Goal: Task Accomplishment & Management: Use online tool/utility

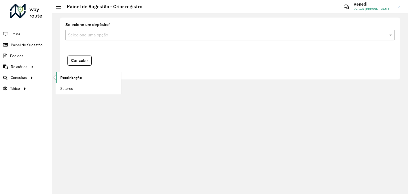
click at [76, 76] on span "Roteirização" at bounding box center [71, 78] width 22 height 6
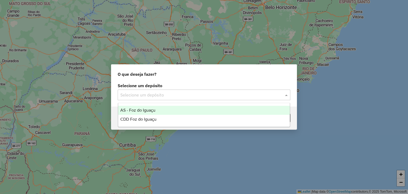
click at [231, 95] on input "text" at bounding box center [198, 95] width 157 height 6
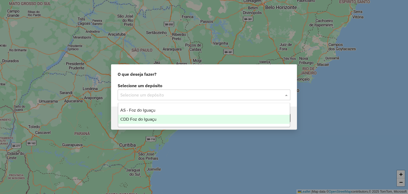
click at [148, 120] on span "CDD Foz do Iguaçu" at bounding box center [138, 119] width 36 height 5
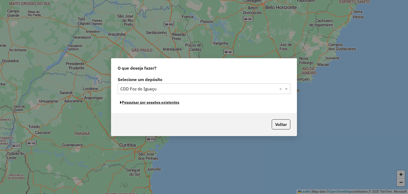
click at [152, 103] on button "Pesquisar por sessões existentes" at bounding box center [150, 102] width 64 height 8
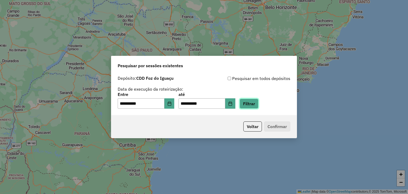
click at [259, 102] on button "Filtrar" at bounding box center [249, 104] width 19 height 10
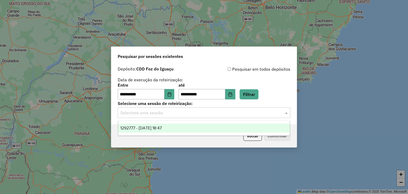
click at [248, 114] on input "text" at bounding box center [198, 113] width 157 height 6
click at [162, 130] on span "1292777 - [DATE] 18:47" at bounding box center [140, 128] width 41 height 5
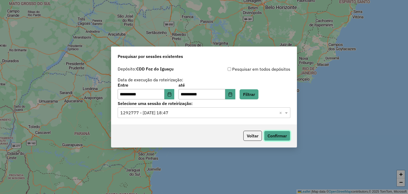
click at [283, 137] on button "Confirmar" at bounding box center [277, 136] width 26 height 10
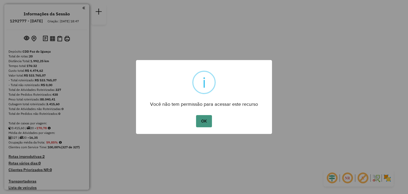
click at [206, 120] on button "OK" at bounding box center [204, 121] width 16 height 12
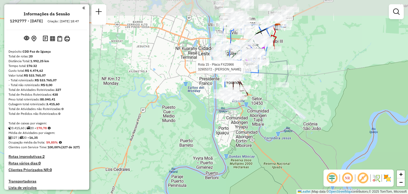
drag, startPoint x: 235, startPoint y: 26, endPoint x: 256, endPoint y: 70, distance: 48.6
click at [256, 70] on div at bounding box center [255, 66] width 13 height 5
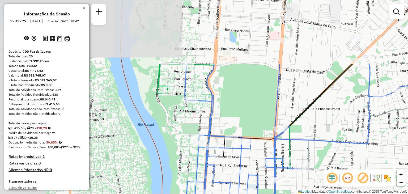
drag, startPoint x: 161, startPoint y: 44, endPoint x: 220, endPoint y: 139, distance: 112.6
click at [220, 140] on icon at bounding box center [343, 162] width 317 height 196
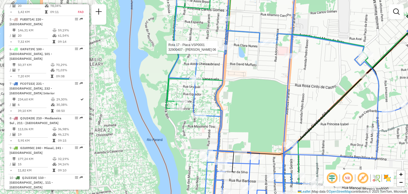
select select "**********"
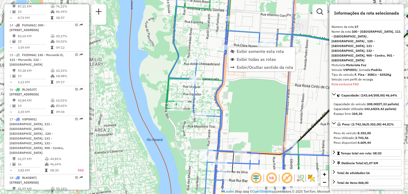
scroll to position [660, 0]
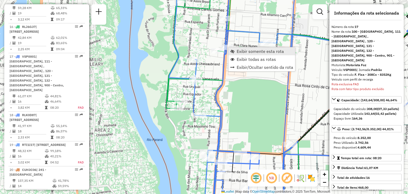
click at [240, 50] on span "Exibir somente esta rota" at bounding box center [260, 51] width 47 height 4
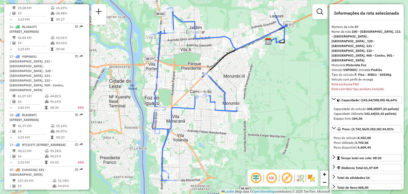
drag, startPoint x: 168, startPoint y: 86, endPoint x: 206, endPoint y: 76, distance: 39.2
click at [206, 76] on div "Janela de atendimento Grade de atendimento Capacidade Transportadoras Veículos …" at bounding box center [204, 97] width 408 height 194
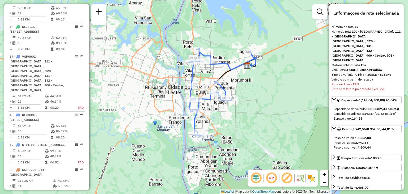
drag, startPoint x: 208, startPoint y: 57, endPoint x: 222, endPoint y: 74, distance: 22.4
click at [222, 74] on div "Rota 17 - Placa VSP0001 32908258 - LUCINEI CLAUDINO BEB Janela de atendimento G…" at bounding box center [204, 97] width 408 height 194
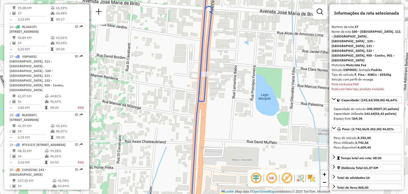
drag, startPoint x: 215, startPoint y: 82, endPoint x: 228, endPoint y: 68, distance: 19.9
click at [228, 68] on div "Janela de atendimento Grade de atendimento Capacidade Transportadoras Veículos …" at bounding box center [204, 97] width 408 height 194
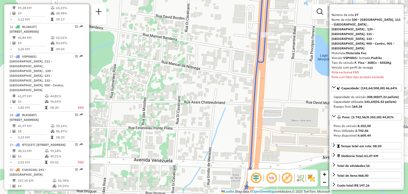
scroll to position [27, 0]
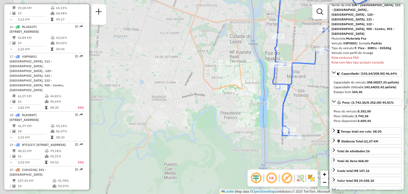
drag, startPoint x: 289, startPoint y: 38, endPoint x: 285, endPoint y: 46, distance: 8.6
click at [285, 46] on div "Janela de atendimento Grade de atendimento Capacidade Transportadoras Veículos …" at bounding box center [204, 97] width 408 height 194
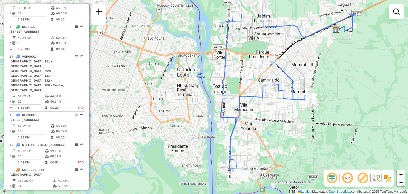
drag, startPoint x: 291, startPoint y: 39, endPoint x: 238, endPoint y: 71, distance: 61.9
click at [238, 71] on div "Janela de atendimento Grade de atendimento Capacidade Transportadoras Veículos …" at bounding box center [204, 97] width 408 height 194
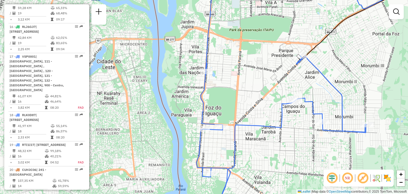
drag, startPoint x: 224, startPoint y: 61, endPoint x: 253, endPoint y: 44, distance: 33.6
click at [253, 44] on div "Janela de atendimento Grade de atendimento Capacidade Transportadoras Veículos …" at bounding box center [204, 97] width 408 height 194
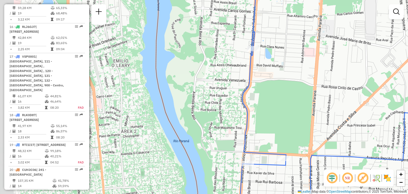
drag, startPoint x: 228, startPoint y: 53, endPoint x: 258, endPoint y: 57, distance: 30.0
click at [256, 57] on div "Janela de atendimento Grade de atendimento Capacidade Transportadoras Veículos …" at bounding box center [204, 97] width 408 height 194
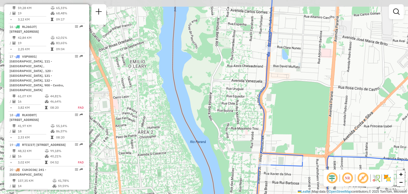
drag, startPoint x: 292, startPoint y: 44, endPoint x: 295, endPoint y: 54, distance: 9.8
click at [295, 54] on div "Janela de atendimento Grade de atendimento Capacidade Transportadoras Veículos …" at bounding box center [204, 97] width 408 height 194
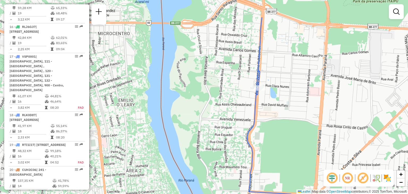
click at [288, 89] on div "Janela de atendimento Grade de atendimento Capacidade Transportadoras Veículos …" at bounding box center [204, 97] width 408 height 194
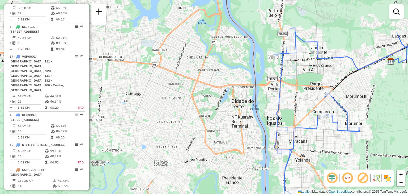
drag, startPoint x: 309, startPoint y: 37, endPoint x: 305, endPoint y: 76, distance: 39.2
click at [305, 76] on div "Janela de atendimento Grade de atendimento Capacidade Transportadoras Veículos …" at bounding box center [204, 97] width 408 height 194
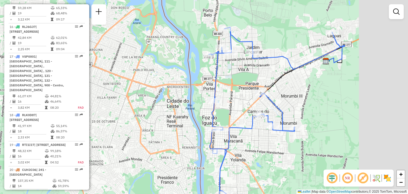
drag, startPoint x: 386, startPoint y: 51, endPoint x: 308, endPoint y: 50, distance: 78.2
click at [306, 51] on div "Janela de atendimento Grade de atendimento Capacidade Transportadoras Veículos …" at bounding box center [204, 97] width 408 height 194
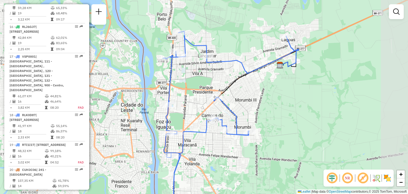
drag, startPoint x: 239, startPoint y: 87, endPoint x: 194, endPoint y: 93, distance: 45.8
click at [194, 93] on div "Janela de atendimento Grade de atendimento Capacidade Transportadoras Veículos …" at bounding box center [204, 97] width 408 height 194
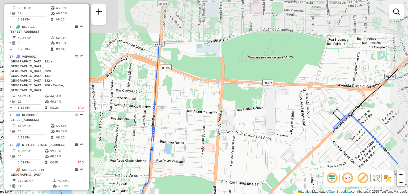
drag, startPoint x: 268, startPoint y: 48, endPoint x: 179, endPoint y: 101, distance: 103.1
click at [181, 101] on div "Janela de atendimento Grade de atendimento Capacidade Transportadoras Veículos …" at bounding box center [204, 97] width 408 height 194
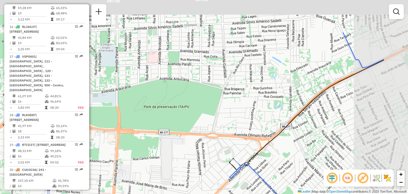
drag, startPoint x: 172, startPoint y: 143, endPoint x: 183, endPoint y: 128, distance: 18.1
click at [169, 146] on div "Janela de atendimento Grade de atendimento Capacidade Transportadoras Veículos …" at bounding box center [204, 97] width 408 height 194
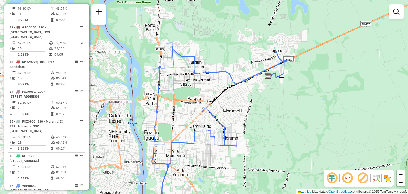
scroll to position [527, 0]
